Goal: Transaction & Acquisition: Subscribe to service/newsletter

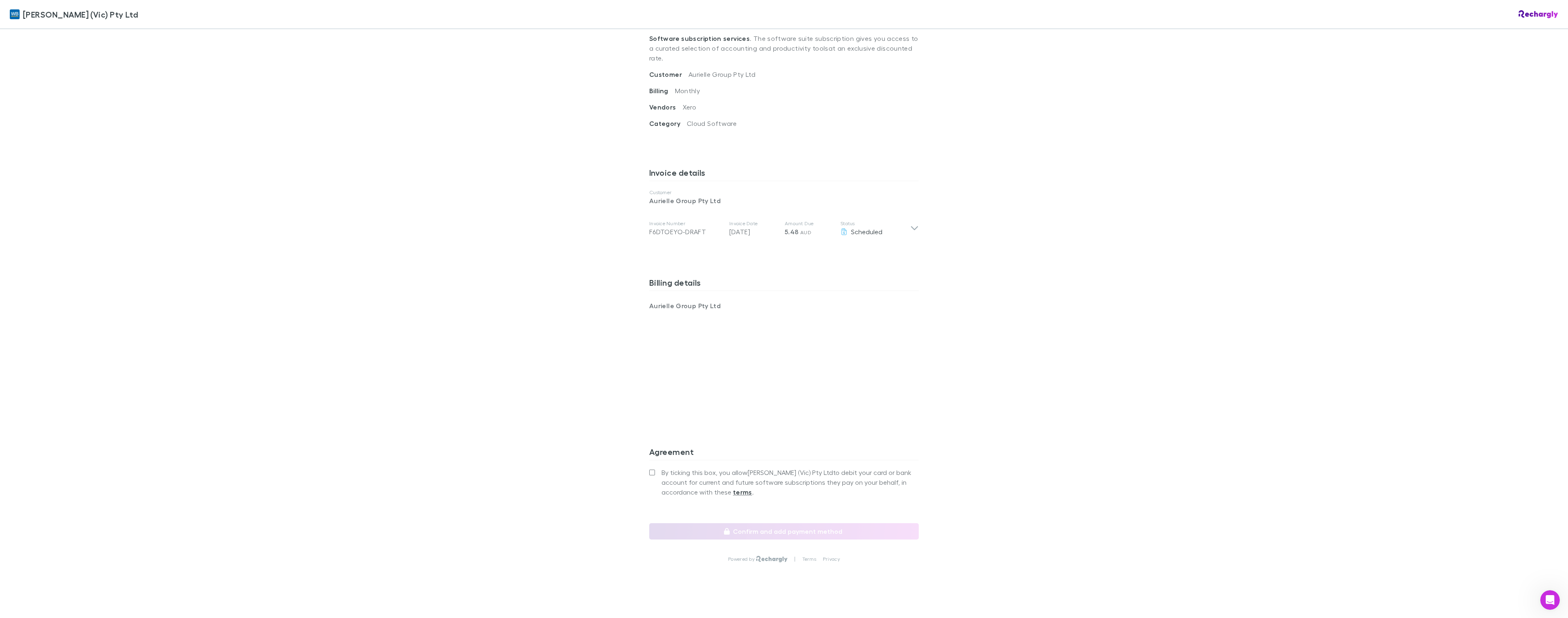
scroll to position [285, 0]
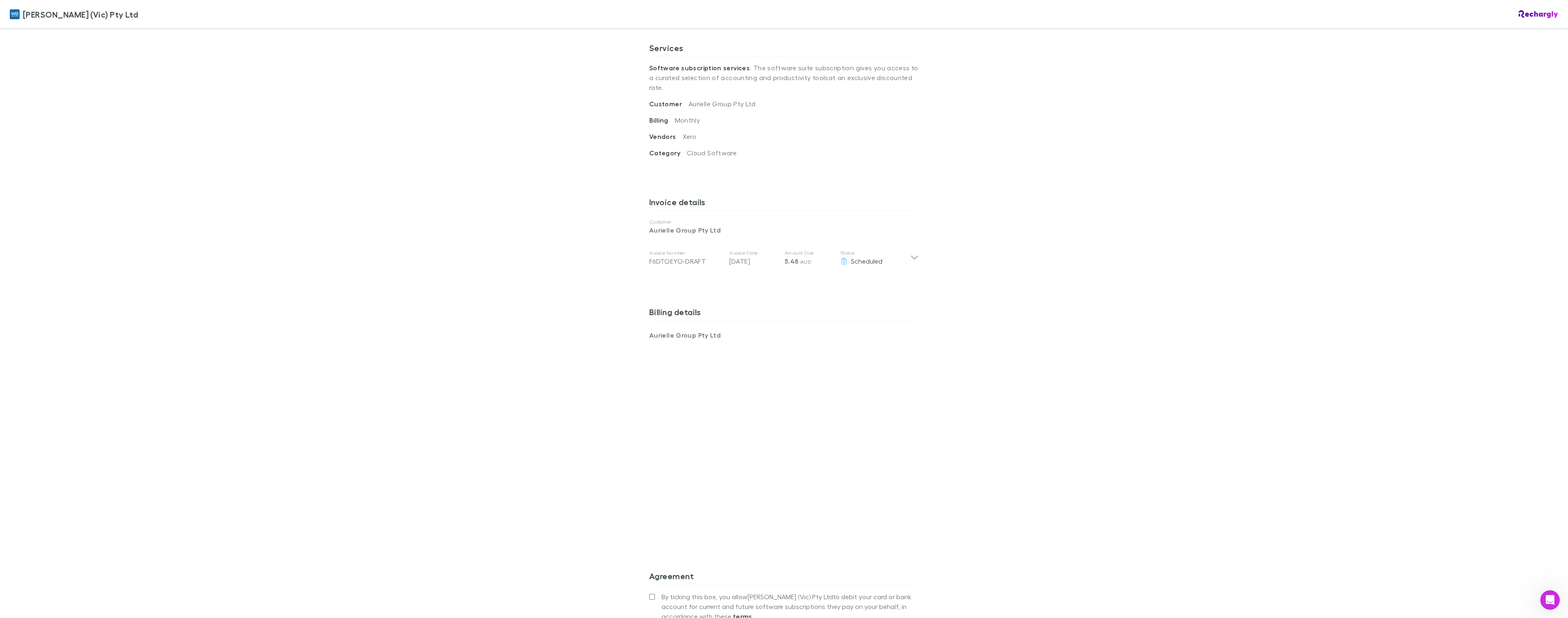
click at [1023, 471] on div "William Buck (Vic) Pty Ltd William Buck (Vic) Pty Ltd Software subscriptions ag…" at bounding box center [784, 309] width 1568 height 618
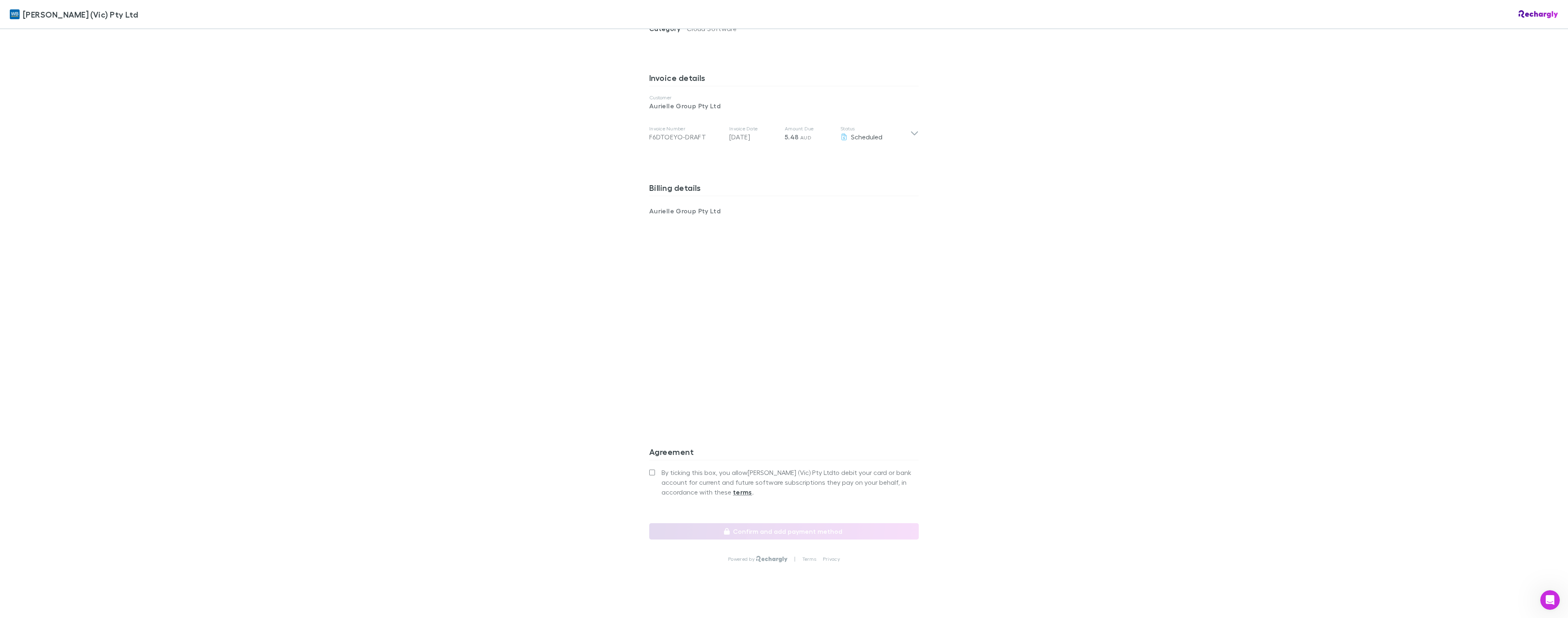
click at [656, 467] on label "By ticking this box, you allow William Buck (Vic) Pty Ltd to debit your card or…" at bounding box center [784, 481] width 270 height 29
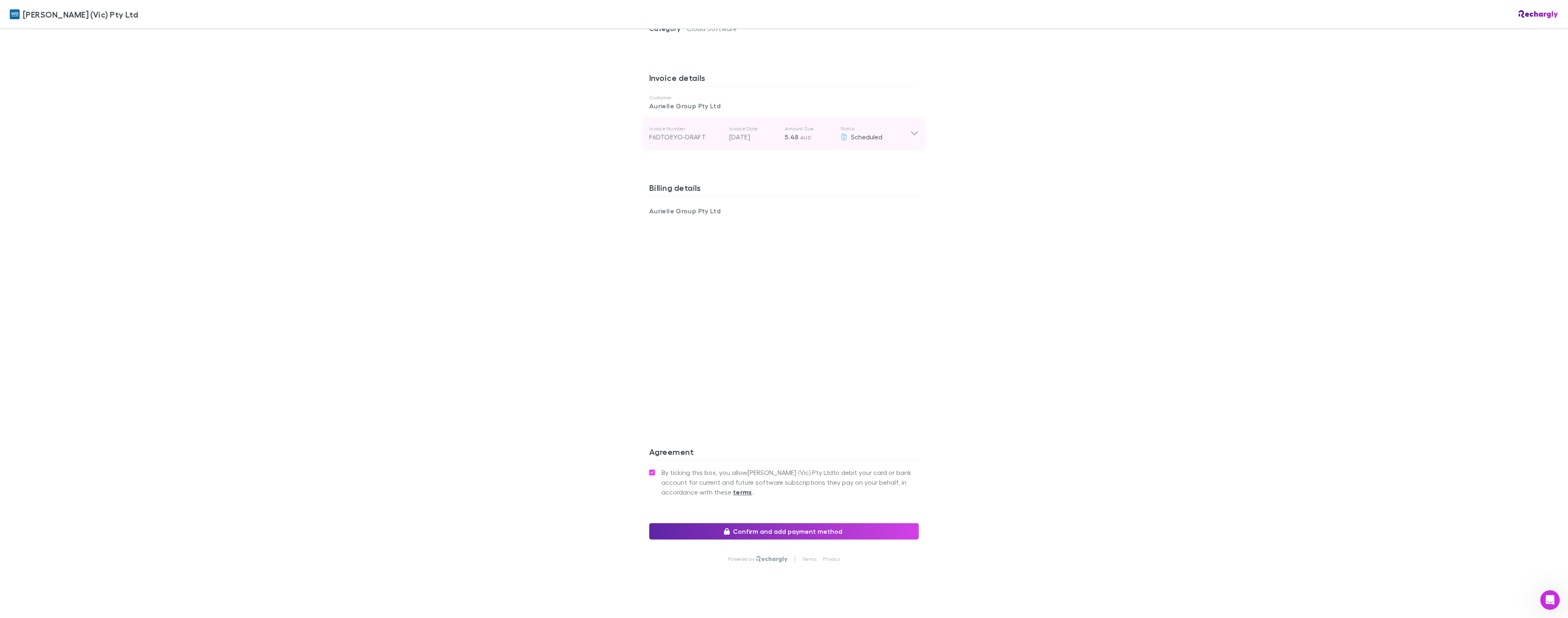
click at [919, 122] on div "Invoice Number F6DTOEYO-DRAFT Invoice Date 28 Aug 2025 Amount Due 5.48 AUD Stat…" at bounding box center [784, 133] width 283 height 33
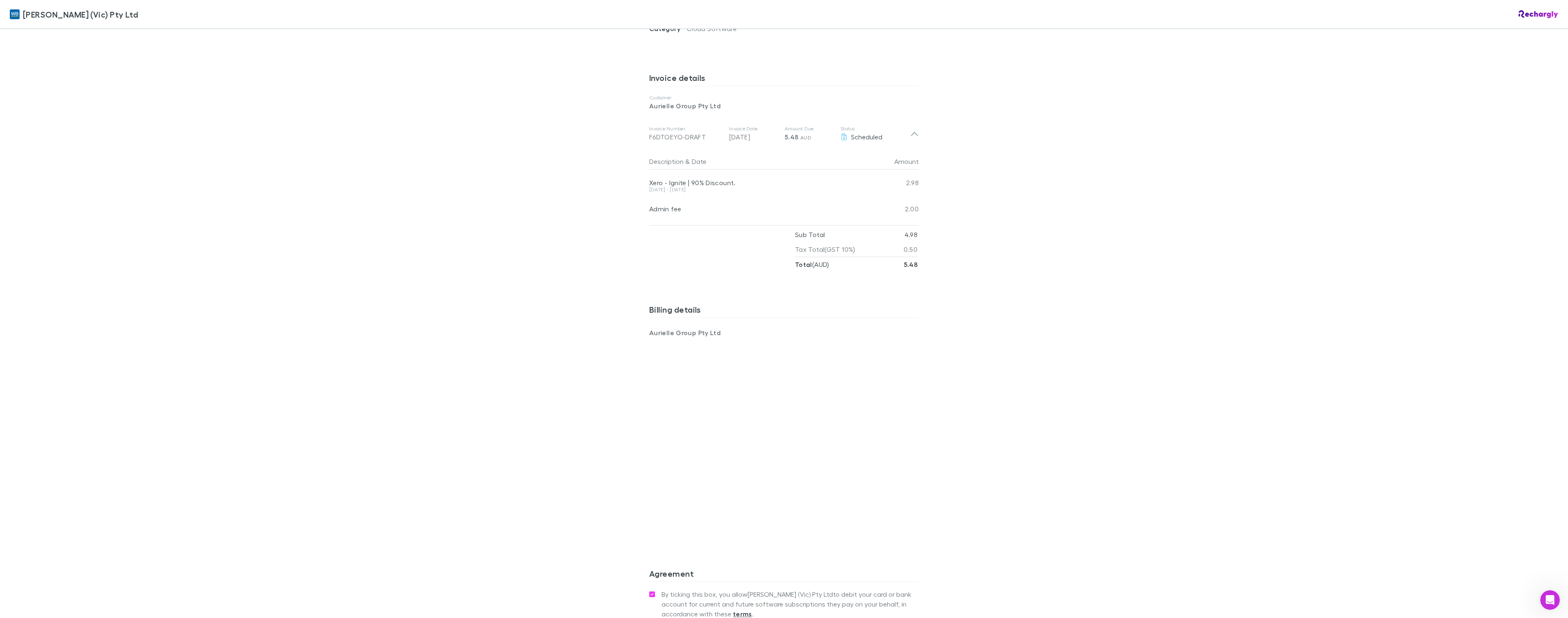
scroll to position [530, 0]
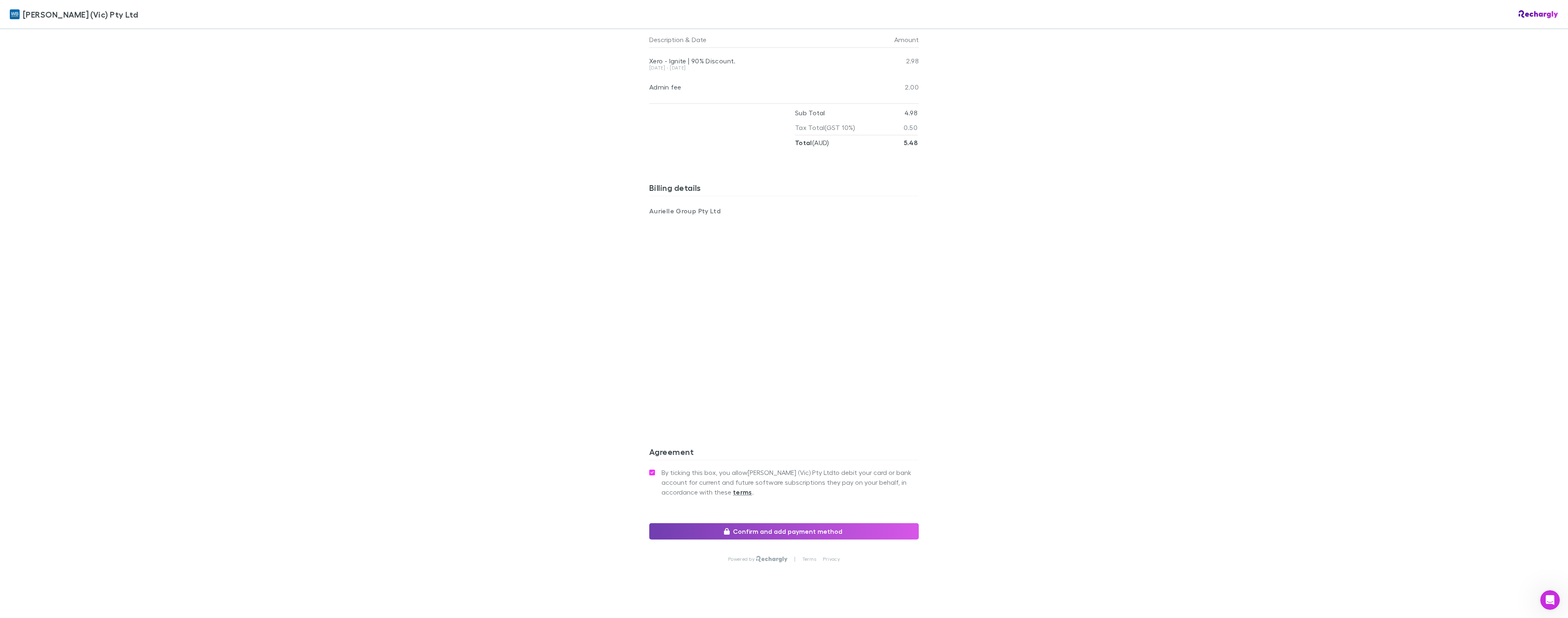
click at [818, 523] on button "Confirm and add payment method" at bounding box center [784, 530] width 270 height 16
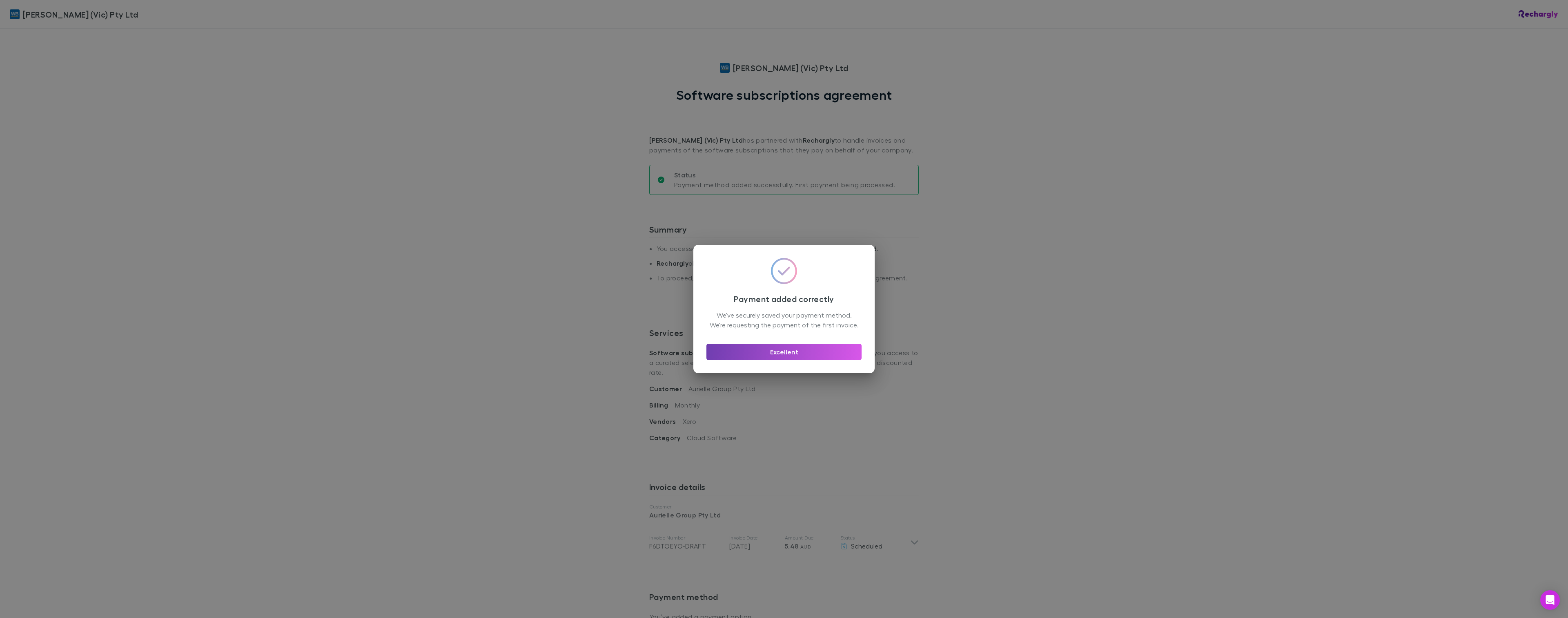
click at [796, 359] on button "Excellent" at bounding box center [784, 351] width 155 height 16
